Goal: Information Seeking & Learning: Learn about a topic

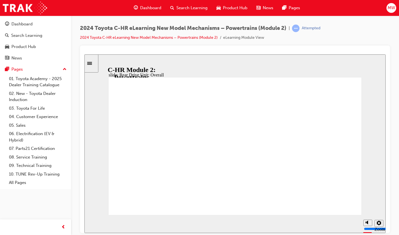
click at [305, 205] on div "Rear Drive Unit: Construction Additional information is available in the marker…" at bounding box center [235, 148] width 253 height 142
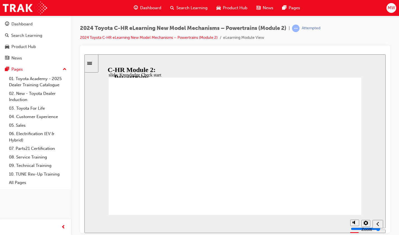
radio input "false"
radio input "true"
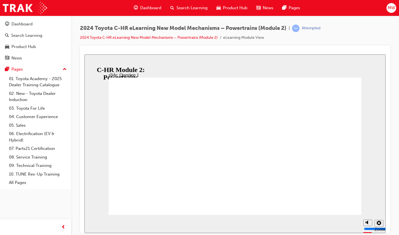
radio input "true"
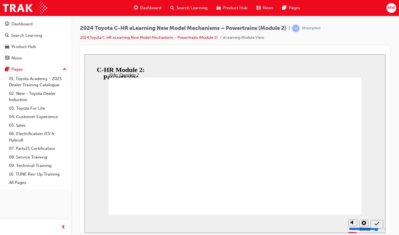
radio input "true"
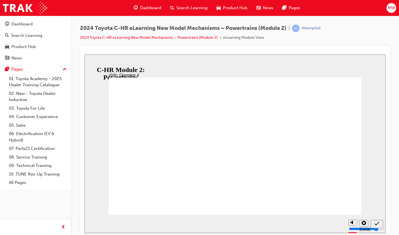
radio input "false"
radio input "true"
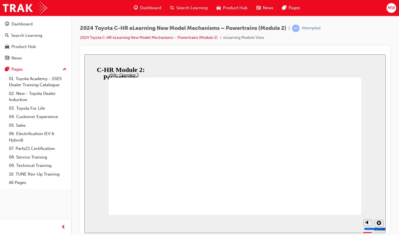
radio input "false"
radio input "true"
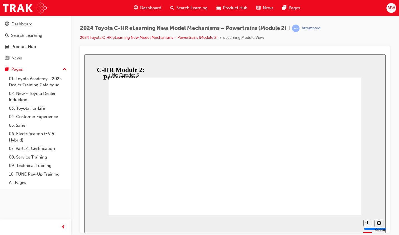
radio input "false"
radio input "true"
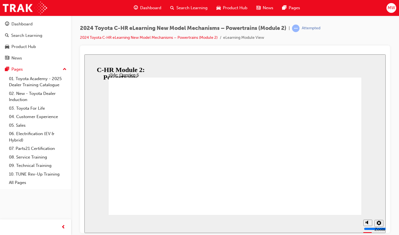
click at [150, 7] on span "Dashboard" at bounding box center [150, 8] width 21 height 6
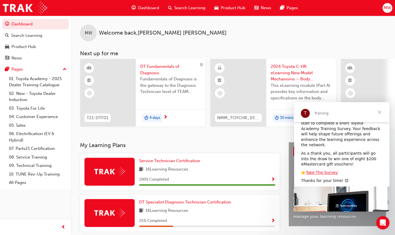
scroll to position [34, 0]
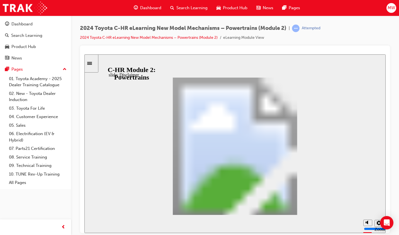
click at [91, 65] on div "Sidebar Toggle" at bounding box center [91, 63] width 9 height 4
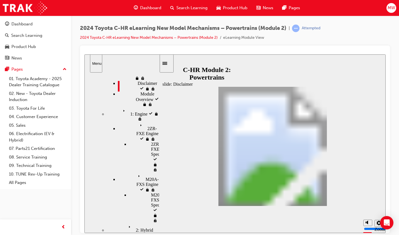
scroll to position [25, 0]
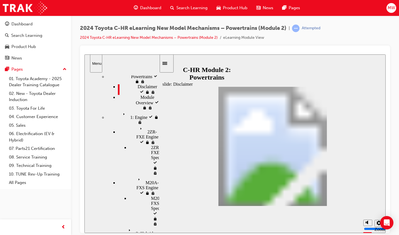
click at [132, 110] on div "1: Engine 1: Engine" at bounding box center [133, 117] width 52 height 15
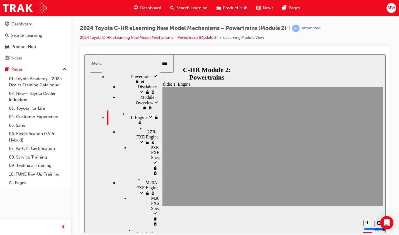
click at [137, 125] on div "2ZR-FXE Engine 2ZR-FXE Engine" at bounding box center [138, 135] width 41 height 20
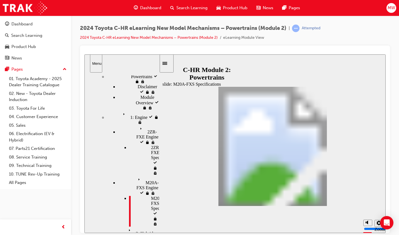
click at [127, 226] on span "2: Hybrid System" at bounding box center [143, 228] width 32 height 5
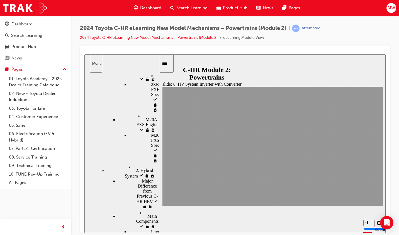
scroll to position [87, 0]
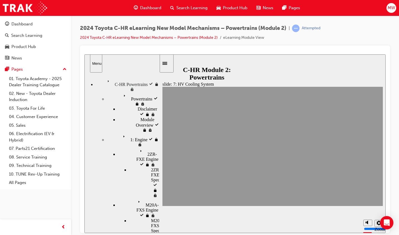
scroll to position [0, 0]
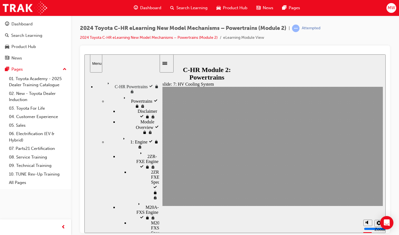
click at [140, 94] on div "Powertrains Powertrains" at bounding box center [133, 101] width 52 height 15
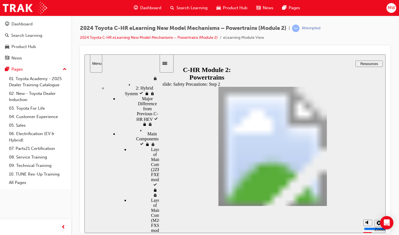
scroll to position [172, 0]
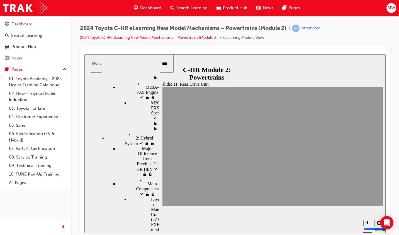
scroll to position [120, 0]
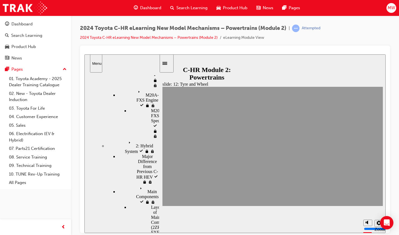
scroll to position [95, 0]
